Goal: Task Accomplishment & Management: Manage account settings

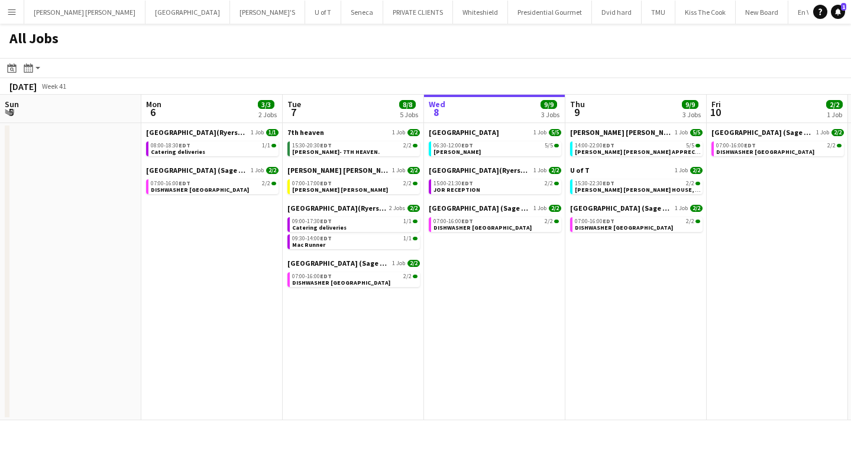
scroll to position [0, 283]
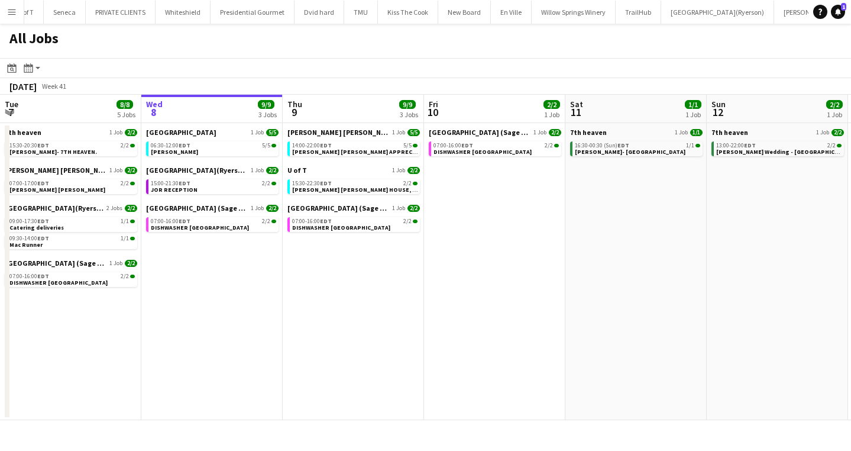
click at [15, 11] on app-icon "Menu" at bounding box center [11, 11] width 9 height 9
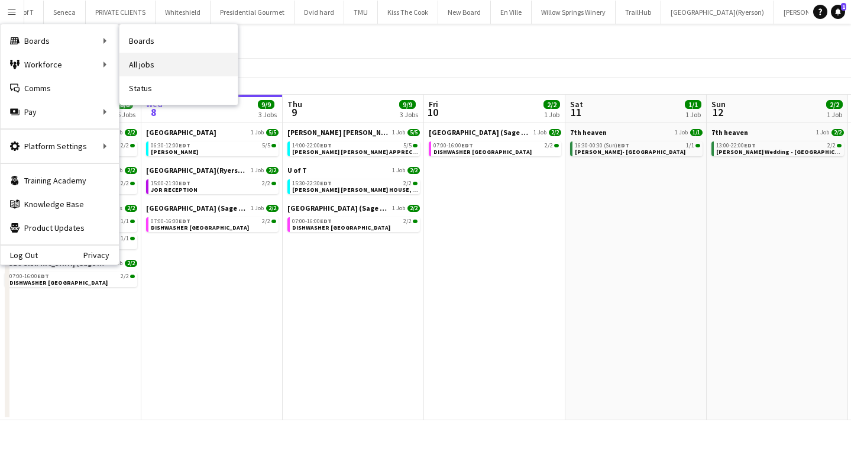
click at [171, 59] on link "All jobs" at bounding box center [178, 65] width 118 height 24
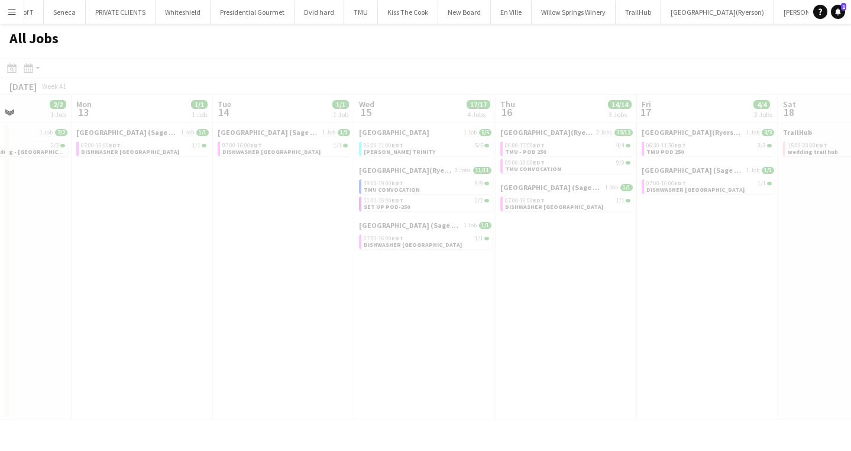
scroll to position [0, 495]
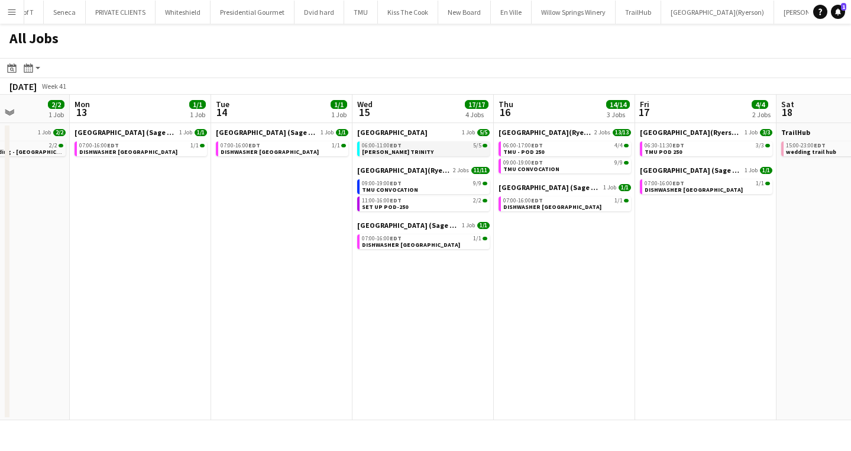
click at [409, 145] on div "06:00-11:00 EDT 5/5" at bounding box center [424, 145] width 125 height 6
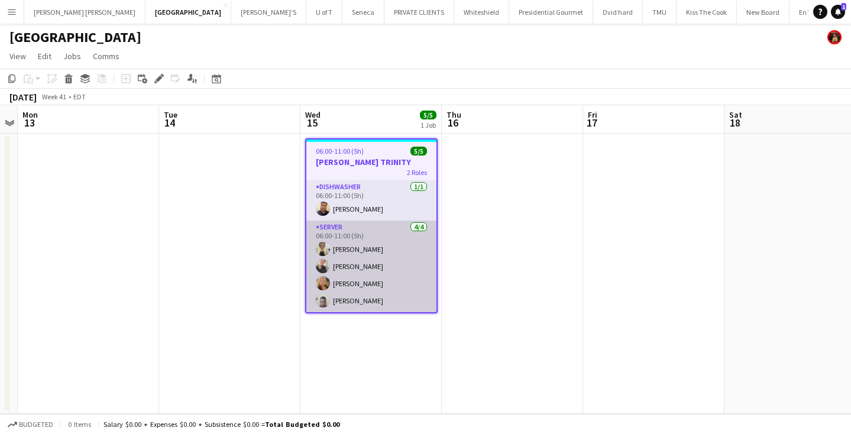
scroll to position [1, 0]
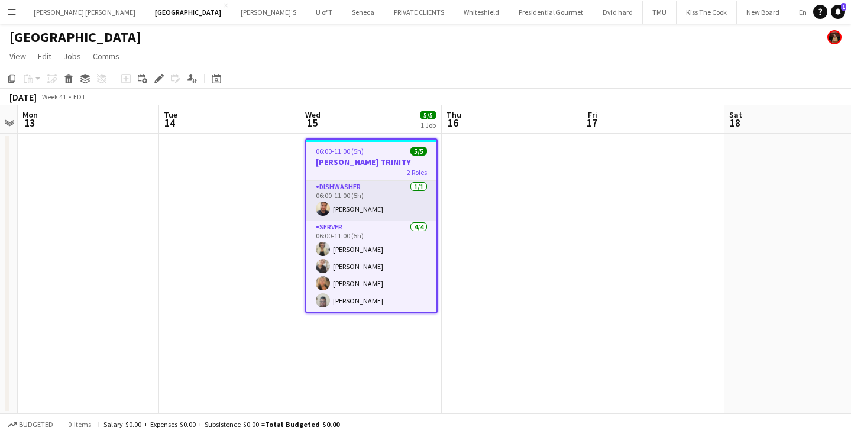
click at [372, 161] on h3 "[PERSON_NAME] TRINITY" at bounding box center [371, 162] width 130 height 11
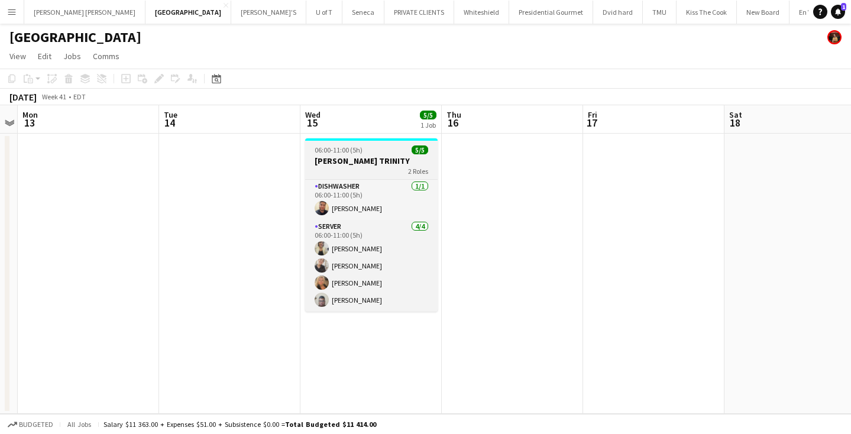
scroll to position [0, 0]
click at [372, 161] on h3 "[PERSON_NAME] TRINITY" at bounding box center [371, 160] width 132 height 11
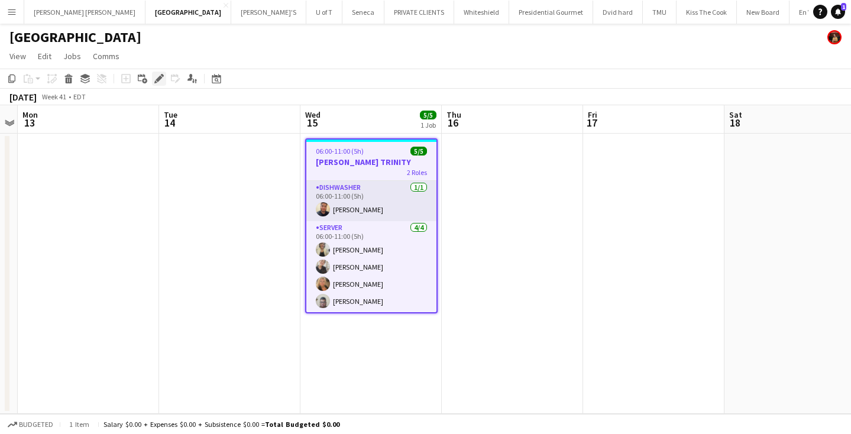
click at [157, 80] on icon at bounding box center [158, 79] width 7 height 7
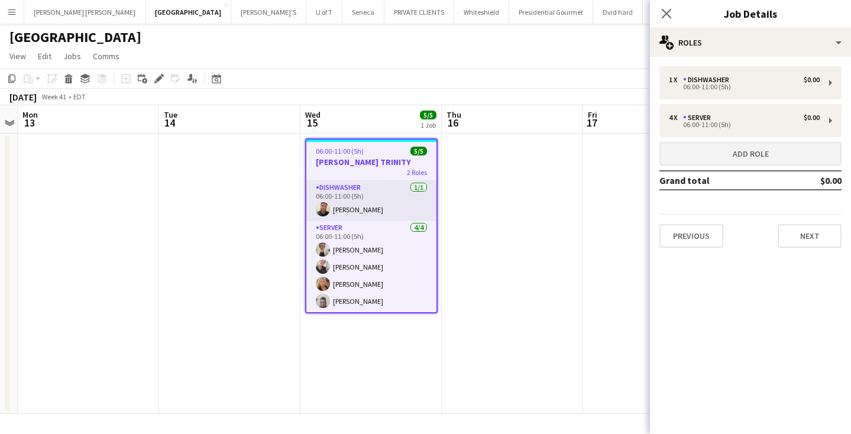
click at [733, 158] on button "Add role" at bounding box center [750, 154] width 182 height 24
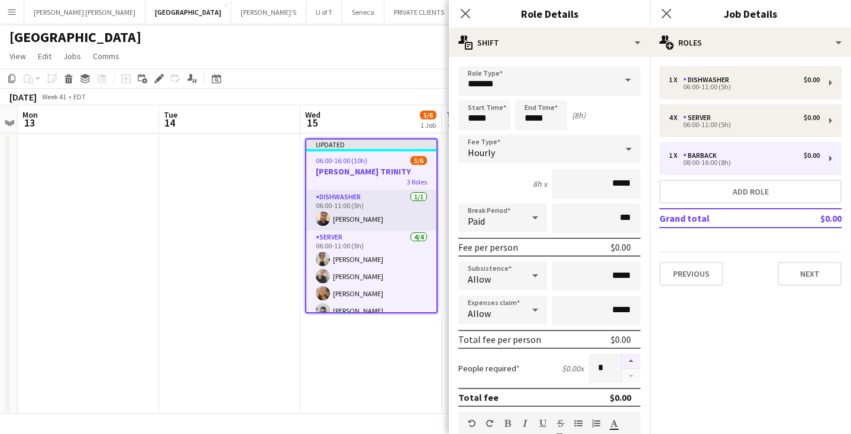
click at [630, 360] on button "button" at bounding box center [630, 361] width 19 height 15
type input "*"
click at [626, 73] on span at bounding box center [627, 80] width 25 height 28
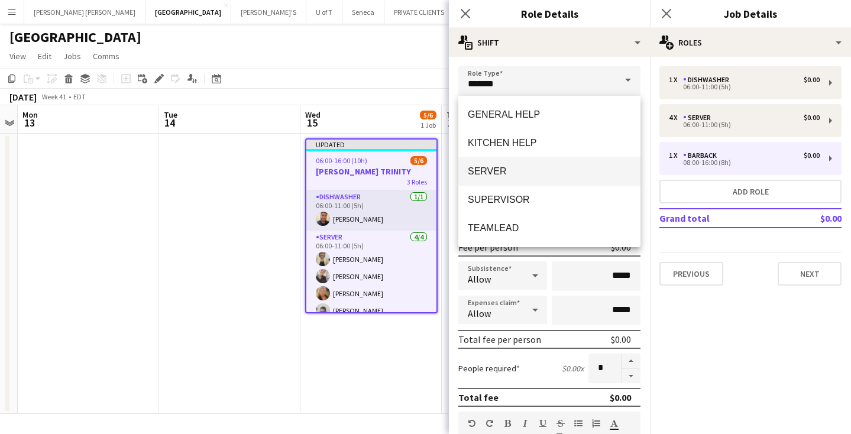
click at [526, 168] on span "SERVER" at bounding box center [549, 171] width 163 height 11
type input "******"
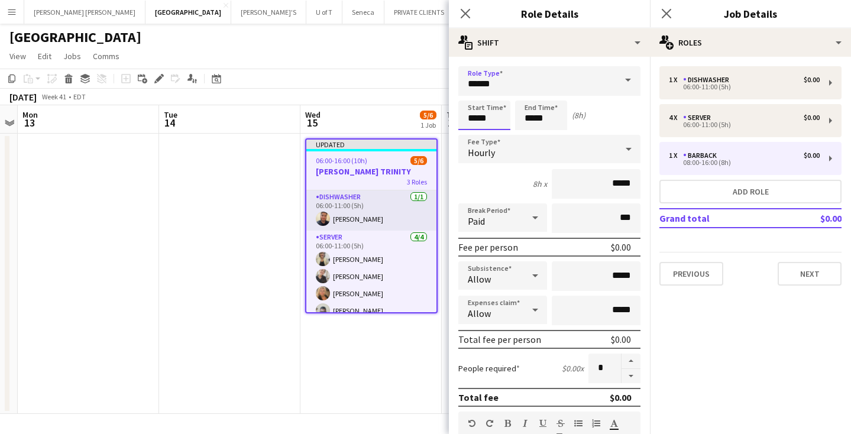
click at [501, 115] on input "*****" at bounding box center [484, 116] width 52 height 30
click at [472, 94] on div at bounding box center [473, 95] width 24 height 12
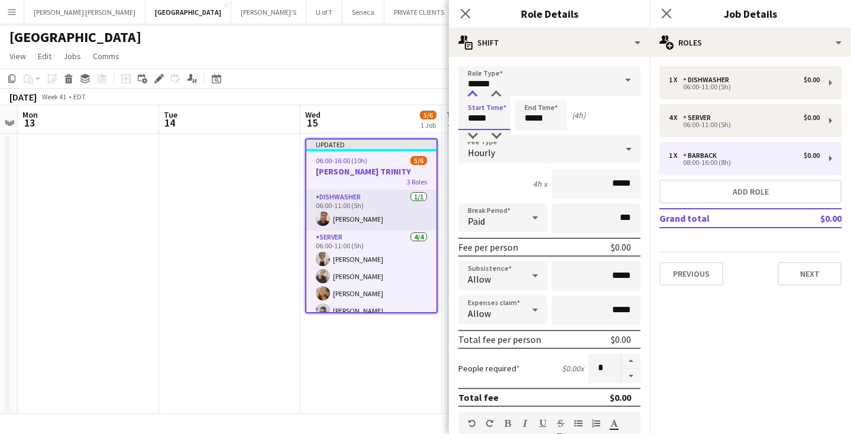
click at [472, 94] on div at bounding box center [473, 95] width 24 height 12
type input "*****"
click at [472, 94] on div at bounding box center [473, 95] width 24 height 12
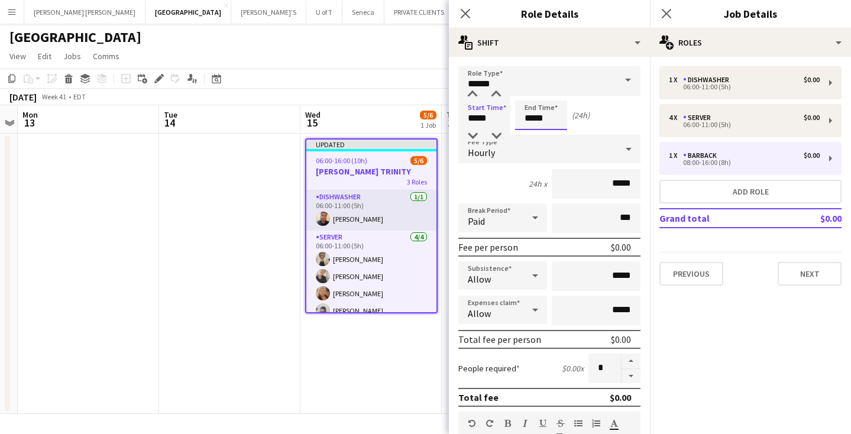
click at [555, 115] on input "*****" at bounding box center [541, 116] width 52 height 30
click at [530, 134] on div at bounding box center [529, 136] width 24 height 12
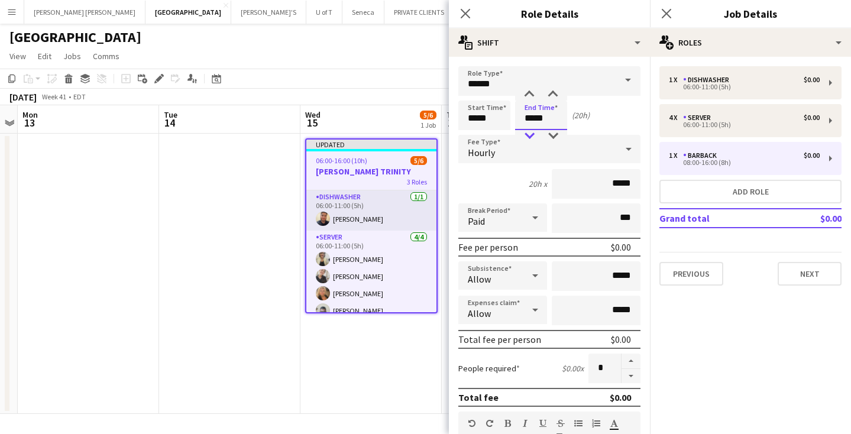
click at [530, 134] on div at bounding box center [529, 136] width 24 height 12
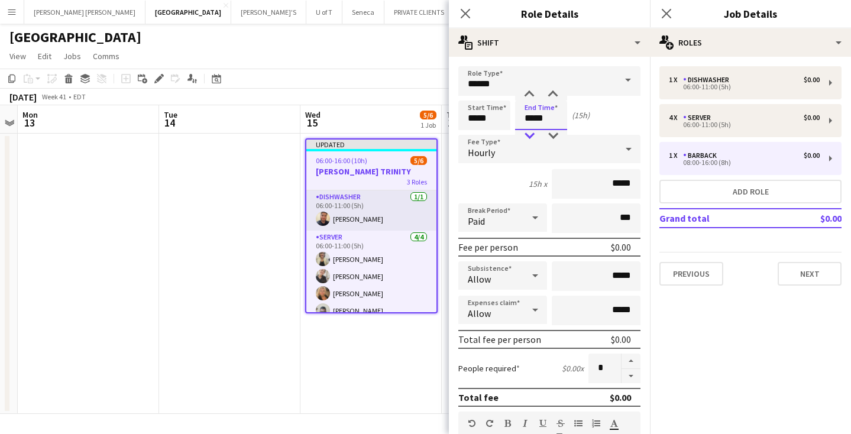
click at [530, 134] on div at bounding box center [529, 136] width 24 height 12
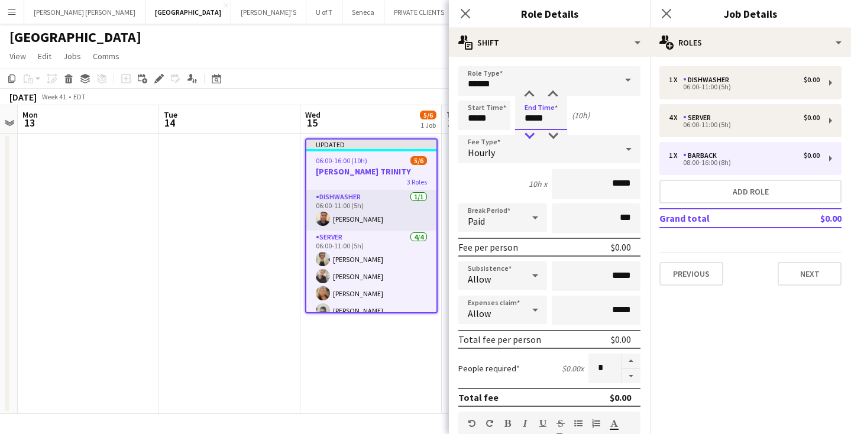
click at [530, 134] on div at bounding box center [529, 136] width 24 height 12
type input "*****"
click at [530, 134] on div at bounding box center [529, 136] width 24 height 12
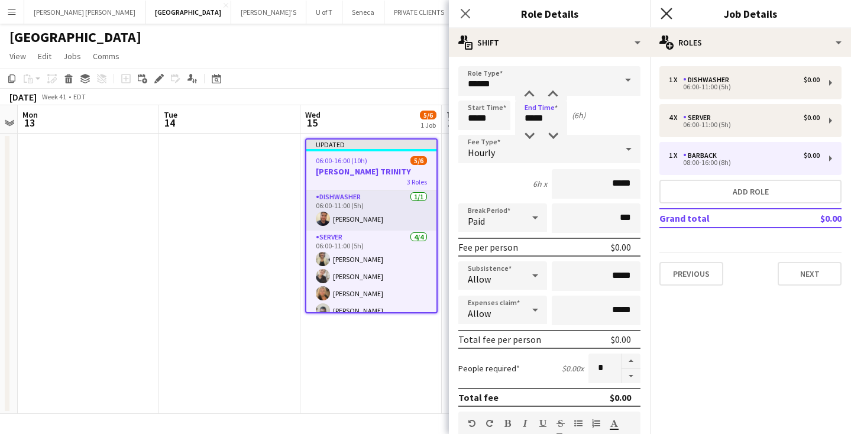
click at [666, 11] on icon "Close pop-in" at bounding box center [665, 13] width 11 height 11
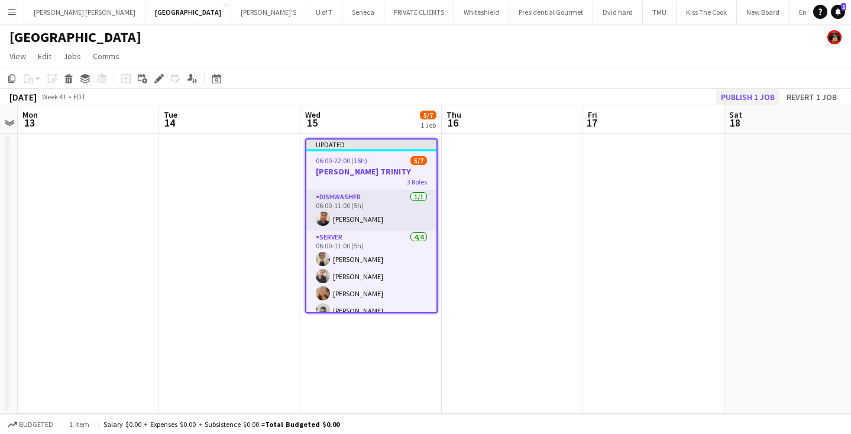
click at [747, 97] on button "Publish 1 job" at bounding box center [747, 96] width 63 height 15
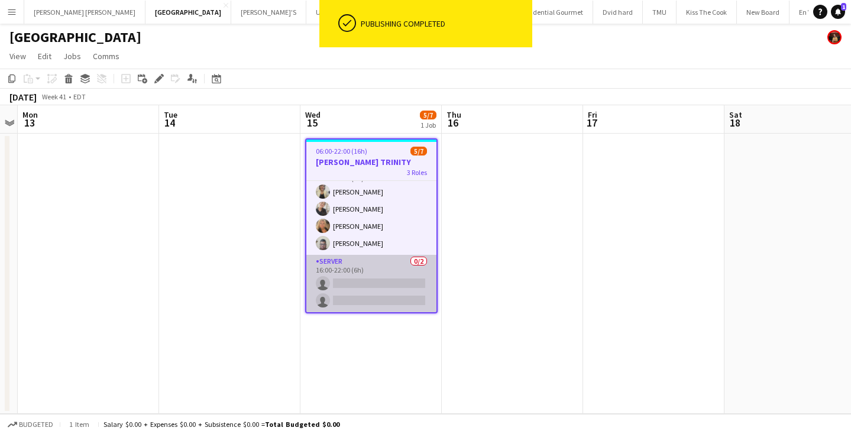
scroll to position [58, 0]
click at [365, 293] on app-card-role "SERVER 0/2 16:00-22:00 (6h) single-neutral-actions single-neutral-actions" at bounding box center [371, 283] width 130 height 57
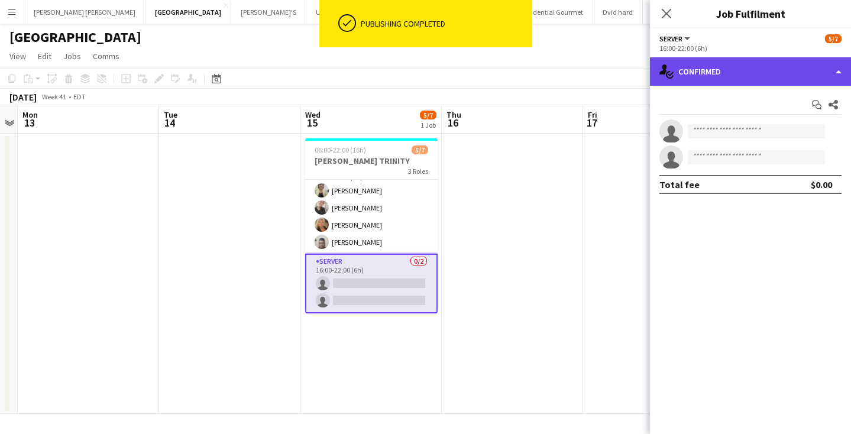
click at [759, 70] on div "single-neutral-actions-check-2 Confirmed" at bounding box center [750, 71] width 201 height 28
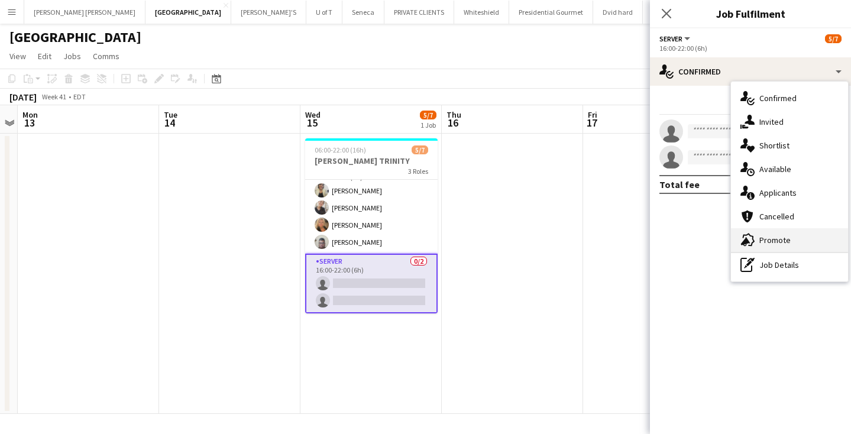
click at [780, 235] on span "Promote" at bounding box center [774, 240] width 31 height 11
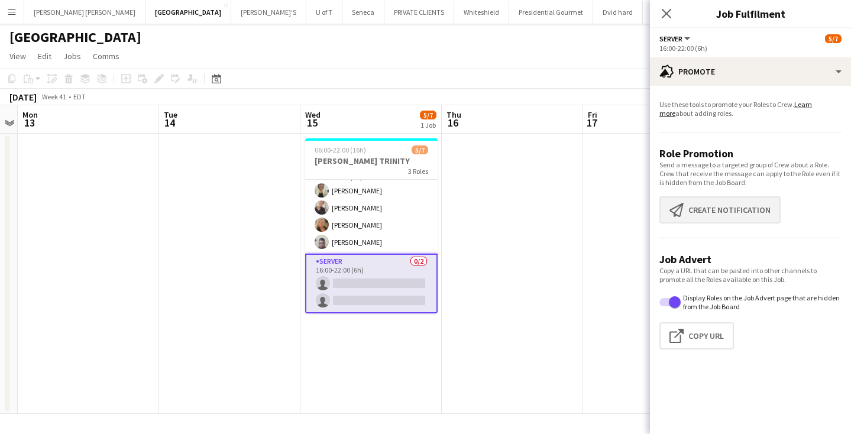
click at [738, 211] on button "Create notification Create notification" at bounding box center [719, 209] width 121 height 27
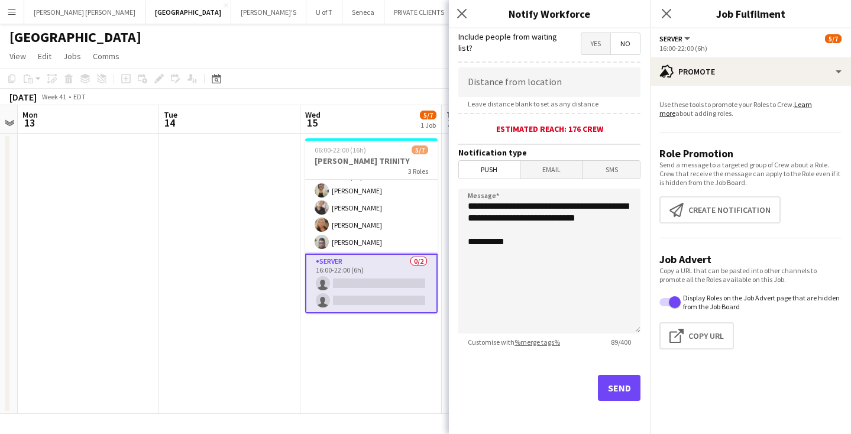
scroll to position [217, 0]
click at [615, 385] on button "Send" at bounding box center [619, 388] width 43 height 26
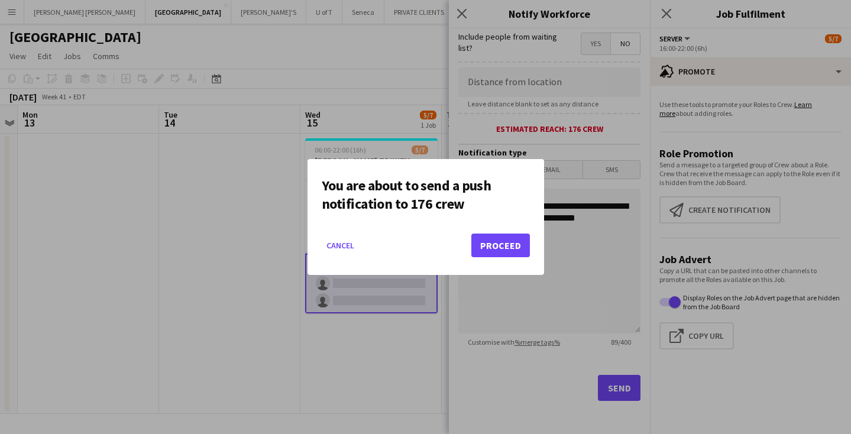
click at [510, 248] on button "Proceed" at bounding box center [500, 246] width 59 height 24
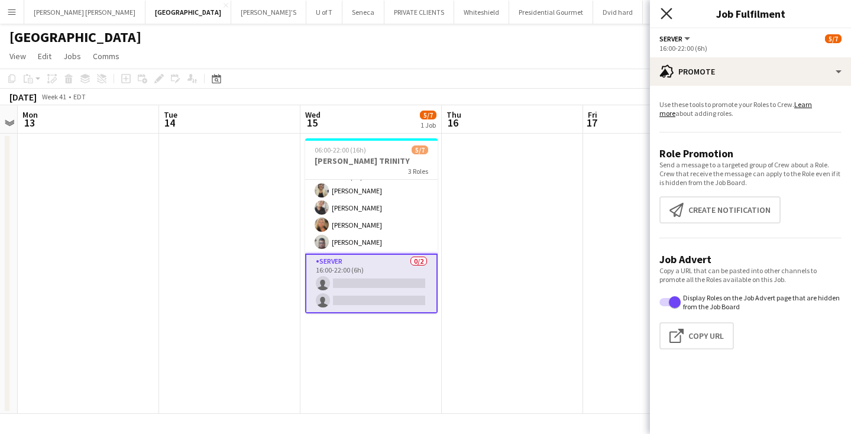
click at [666, 14] on icon at bounding box center [665, 13] width 11 height 11
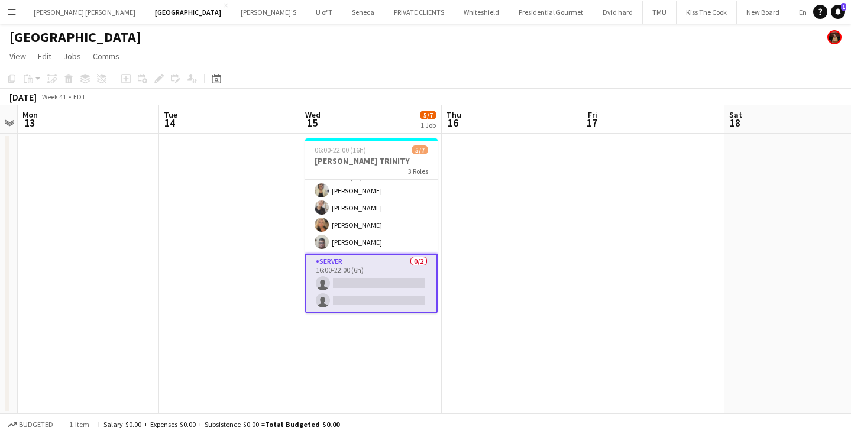
click at [376, 287] on app-card-role "SERVER 0/2 16:00-22:00 (6h) single-neutral-actions single-neutral-actions" at bounding box center [371, 284] width 132 height 60
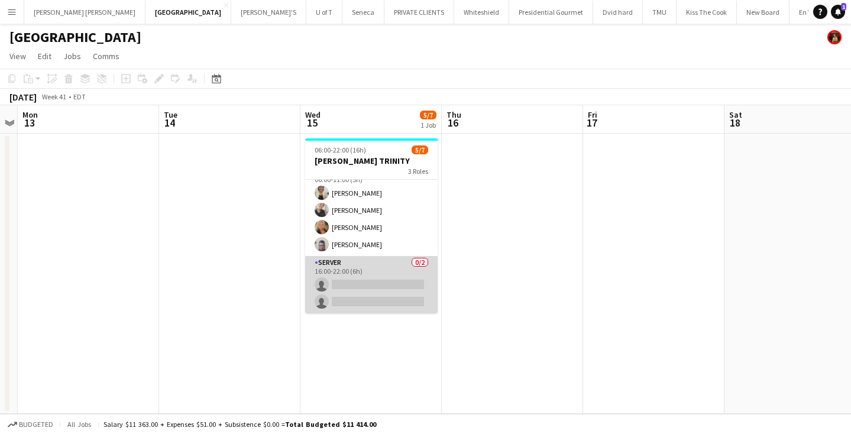
scroll to position [56, 0]
click at [376, 287] on app-card-role "SERVER 0/2 16:00-22:00 (6h) single-neutral-actions single-neutral-actions" at bounding box center [371, 284] width 132 height 57
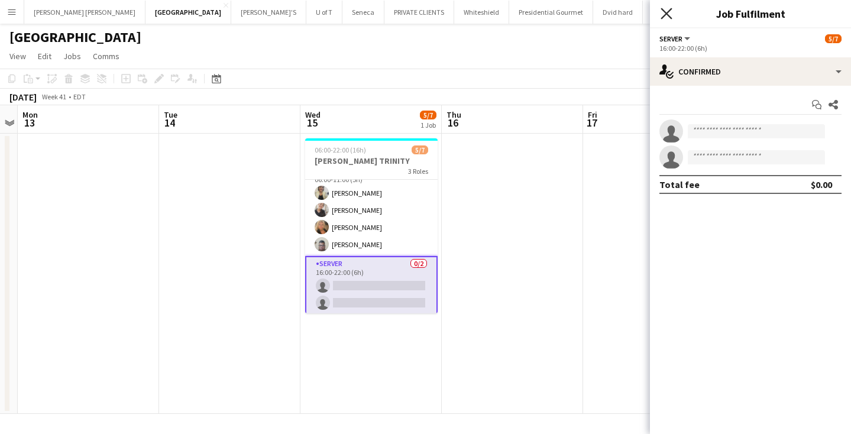
click at [668, 11] on icon "Close pop-in" at bounding box center [665, 13] width 11 height 11
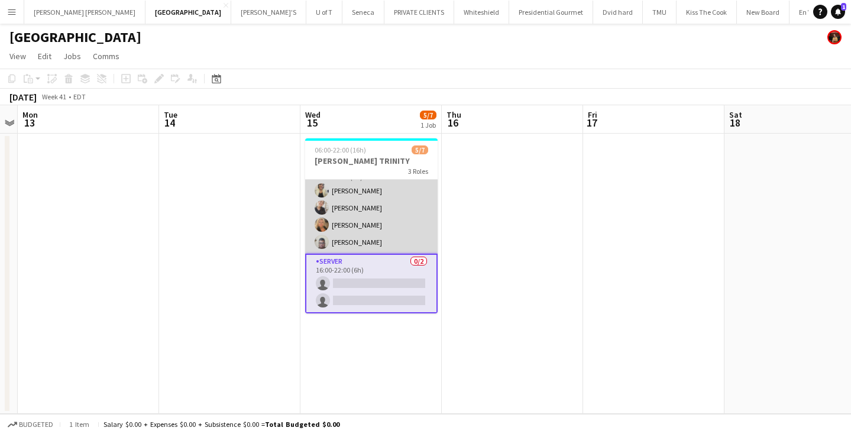
scroll to position [58, 0]
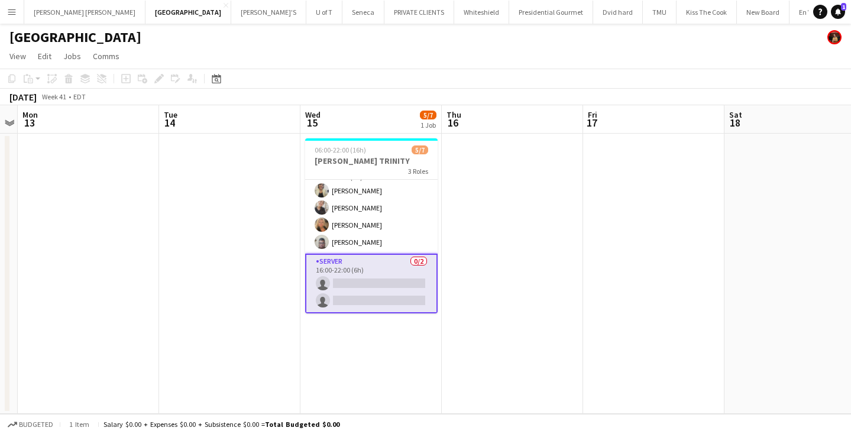
click at [14, 11] on app-icon "Menu" at bounding box center [11, 11] width 9 height 9
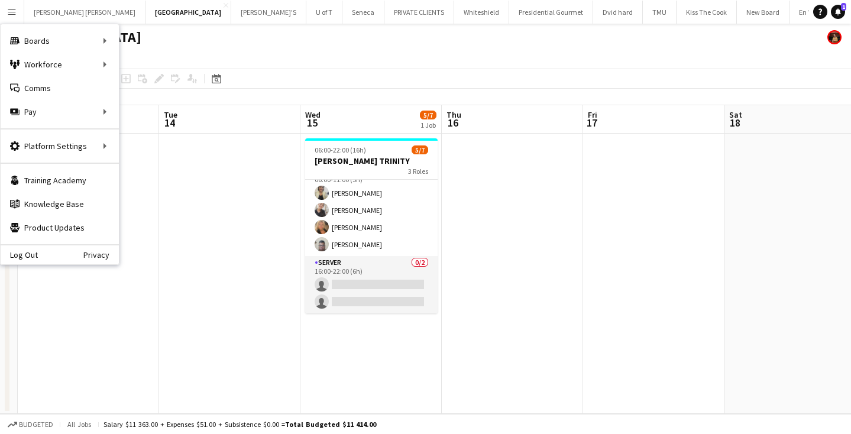
scroll to position [56, 0]
click at [171, 66] on link "All jobs" at bounding box center [178, 65] width 118 height 24
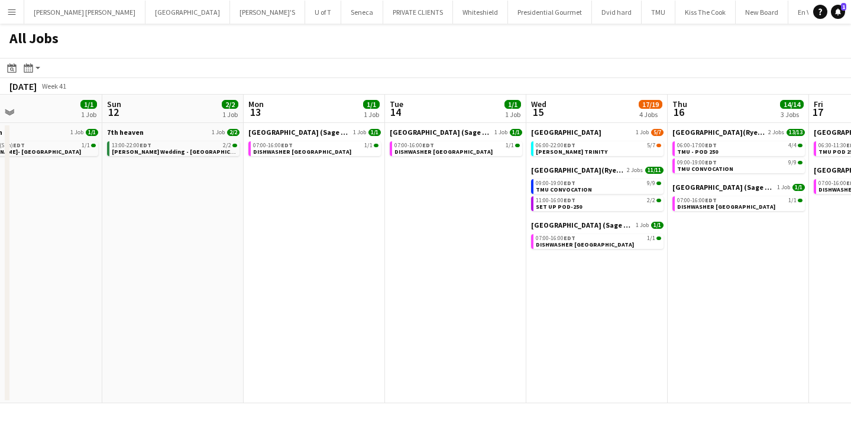
scroll to position [0, 606]
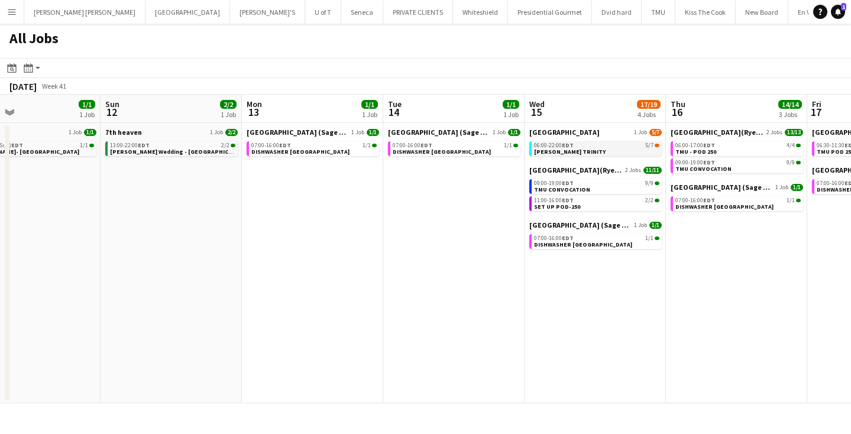
click at [599, 144] on div "06:00-22:00 EDT 5/7" at bounding box center [596, 145] width 125 height 6
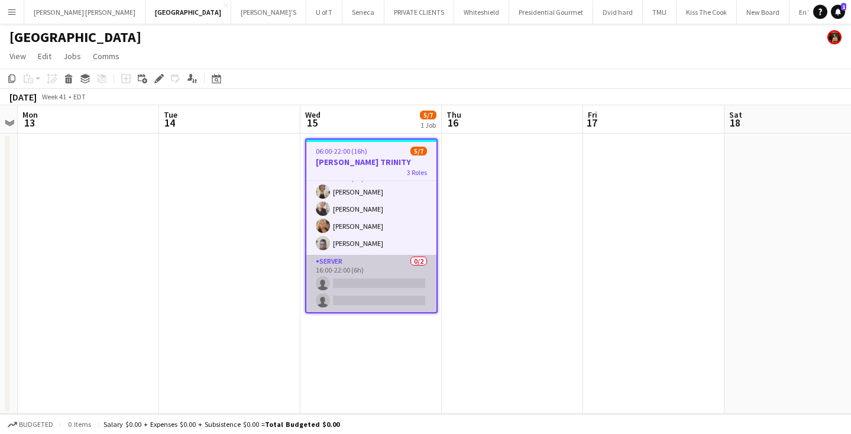
scroll to position [58, 0]
click at [353, 286] on app-card-role "SERVER 0/2 16:00-22:00 (6h) single-neutral-actions single-neutral-actions" at bounding box center [371, 283] width 130 height 57
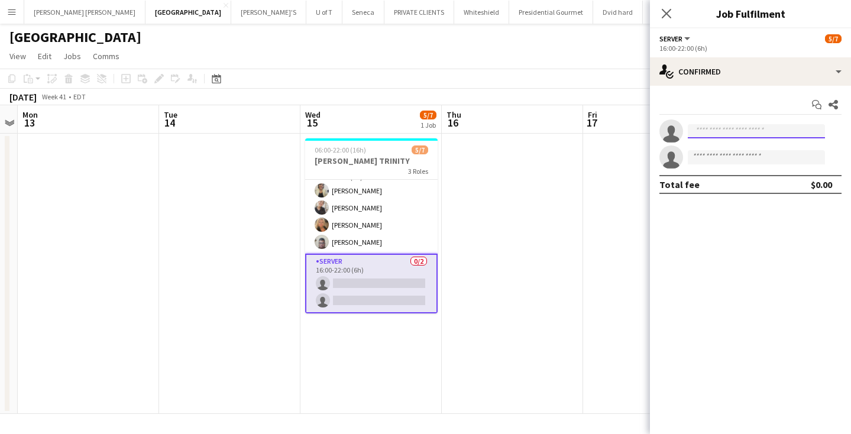
click at [723, 129] on input at bounding box center [756, 131] width 137 height 14
type input "****"
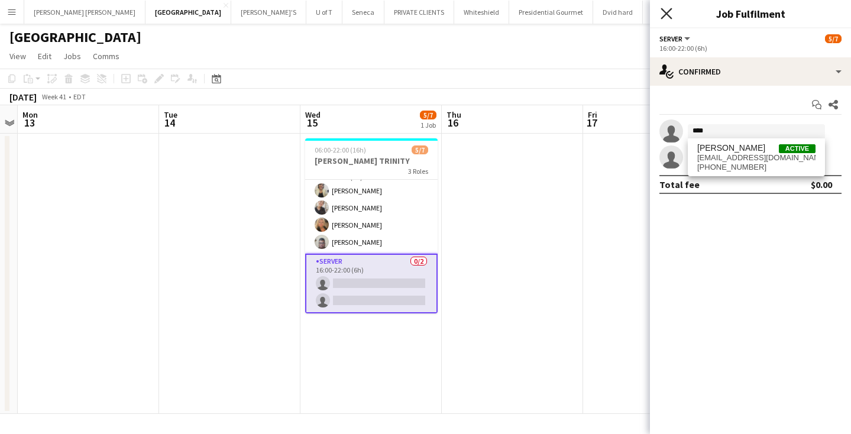
click at [666, 13] on icon at bounding box center [665, 13] width 11 height 11
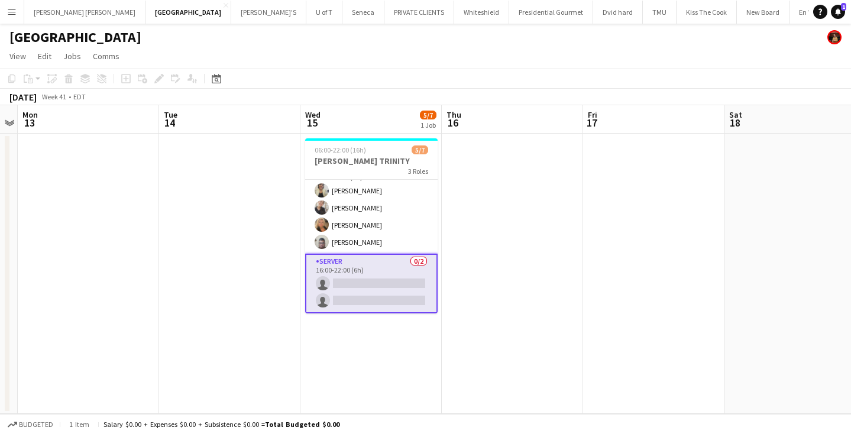
click at [10, 11] on app-icon "Menu" at bounding box center [11, 11] width 9 height 9
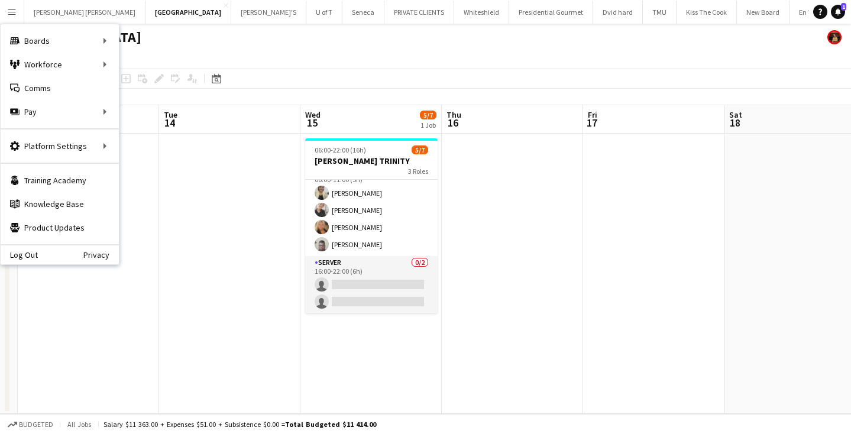
scroll to position [56, 0]
click at [172, 71] on link "All jobs" at bounding box center [178, 65] width 118 height 24
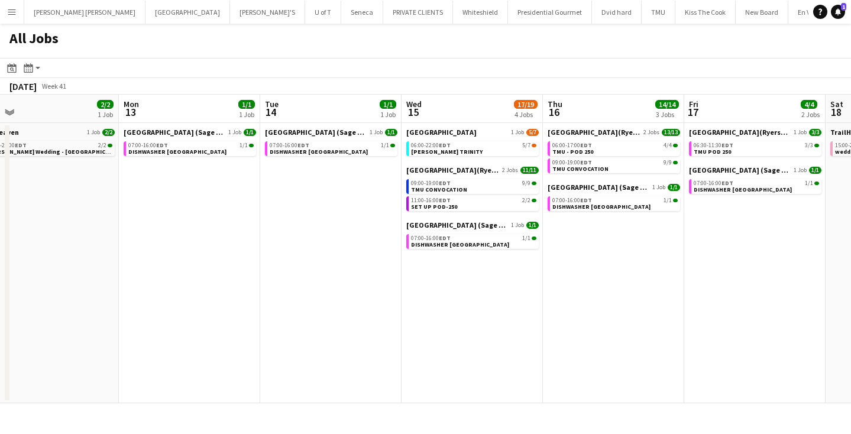
scroll to position [0, 447]
click at [484, 145] on div "06:00-22:00 EDT 5/7" at bounding box center [472, 145] width 125 height 6
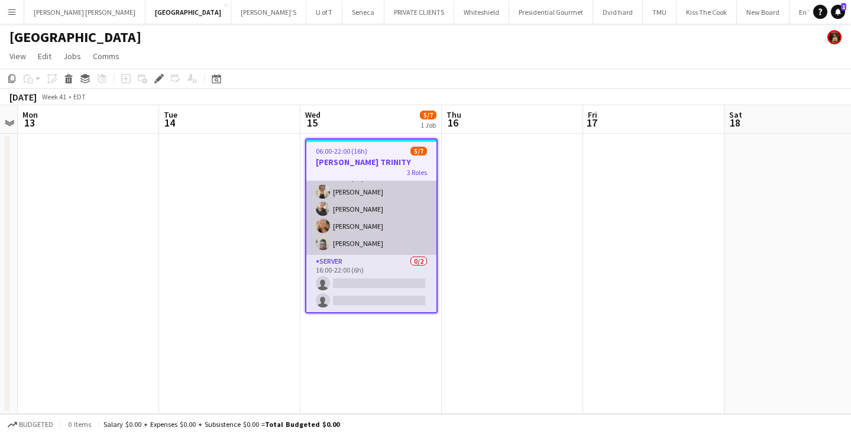
scroll to position [58, 0]
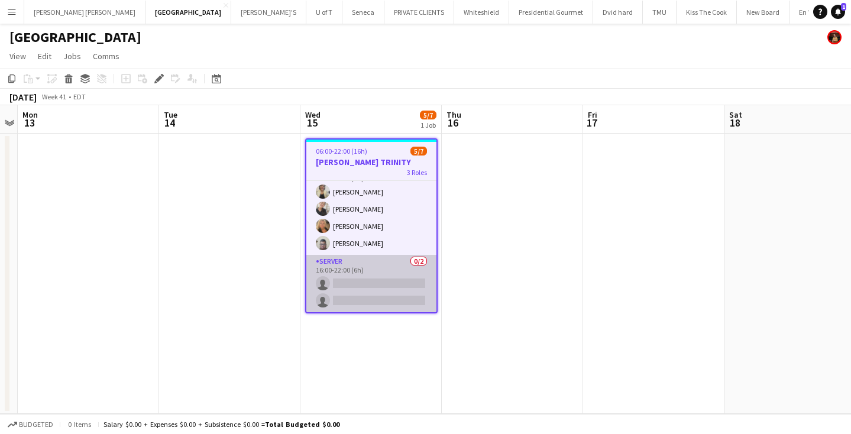
click at [374, 290] on app-card-role "SERVER 0/2 16:00-22:00 (6h) single-neutral-actions single-neutral-actions" at bounding box center [371, 283] width 130 height 57
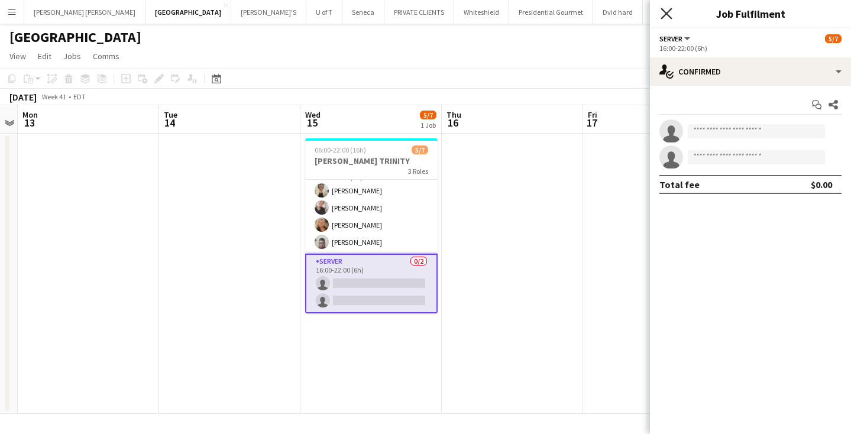
click at [669, 11] on icon at bounding box center [665, 13] width 11 height 11
